Goal: Information Seeking & Learning: Learn about a topic

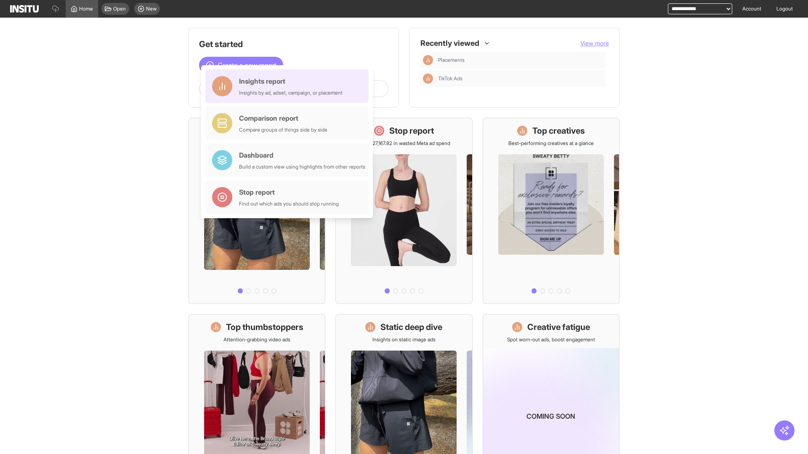
click at [289, 86] on div "Insights report Insights by ad, adset, campaign, or placement" at bounding box center [291, 86] width 104 height 20
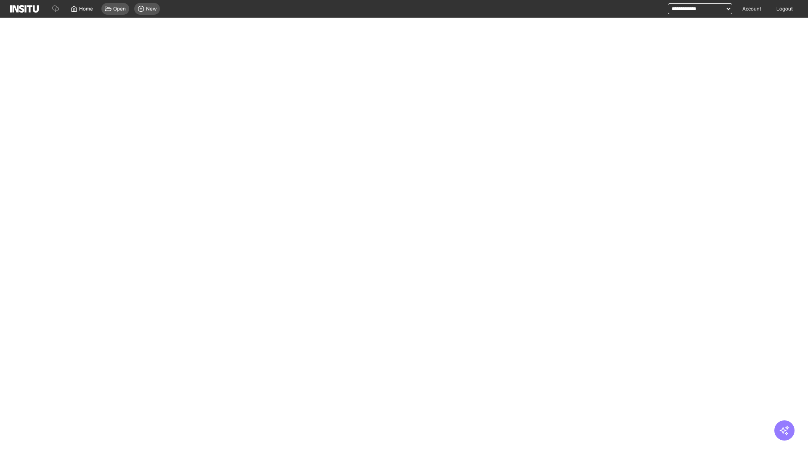
select select "**"
